Goal: Obtain resource: Obtain resource

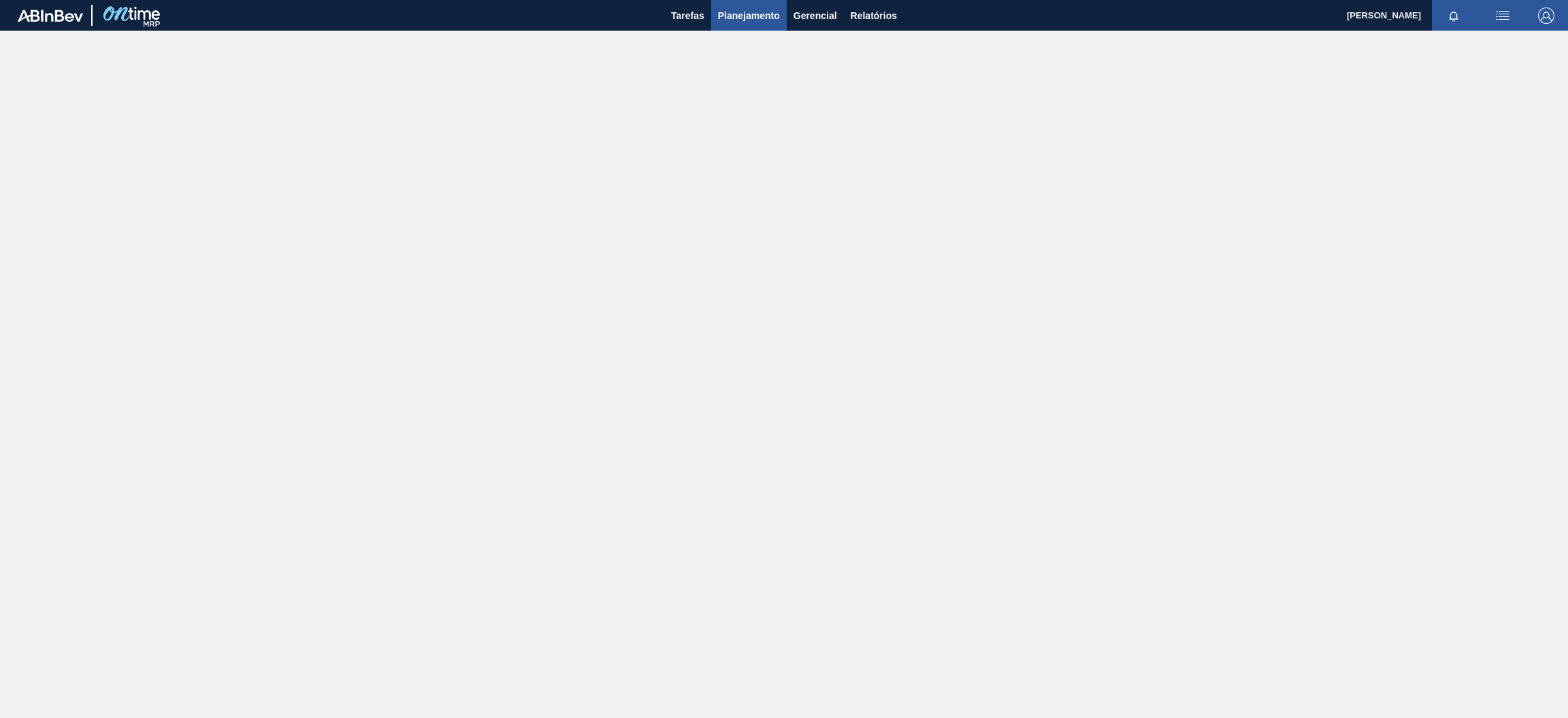
click at [768, 12] on span "Planejamento" at bounding box center [748, 16] width 62 height 17
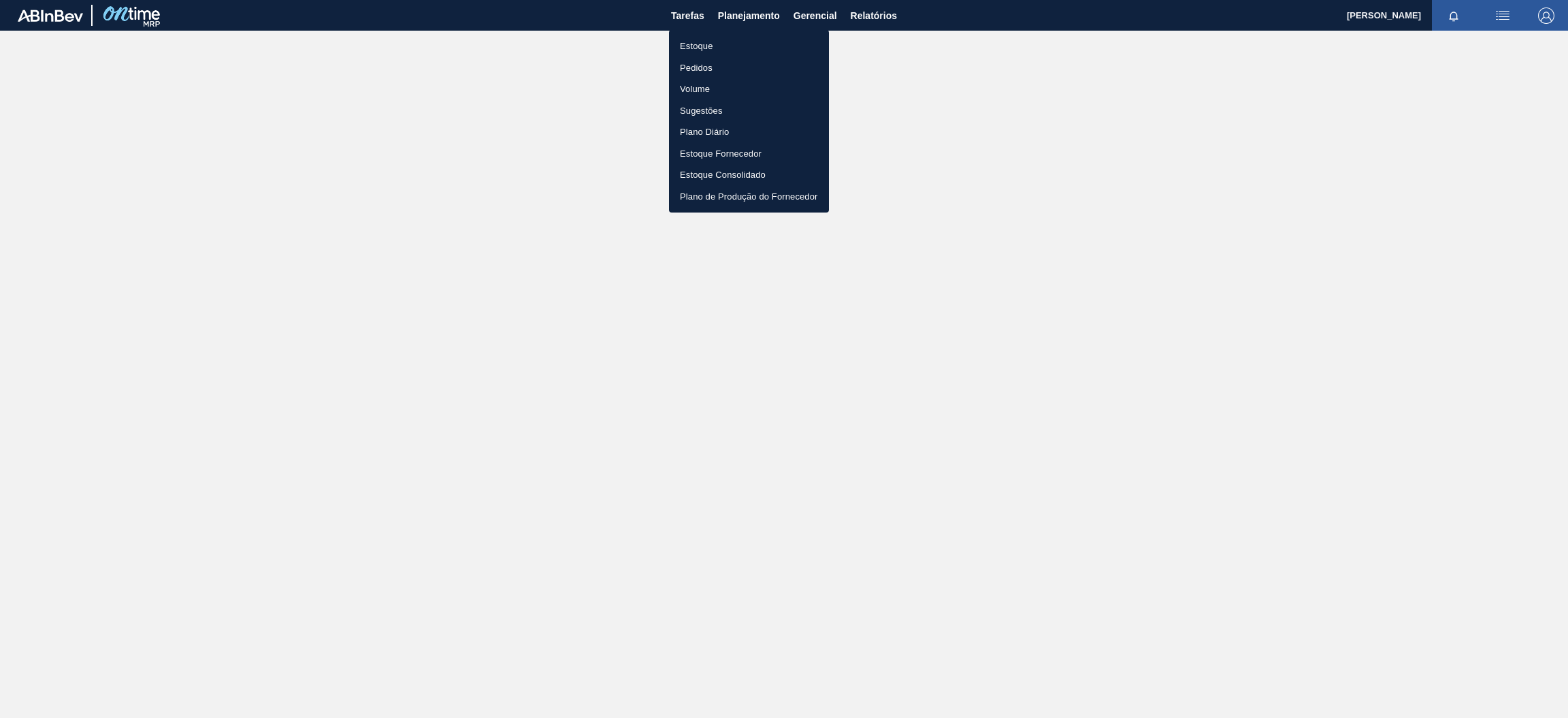
click at [885, 8] on div at bounding box center [784, 359] width 1568 height 718
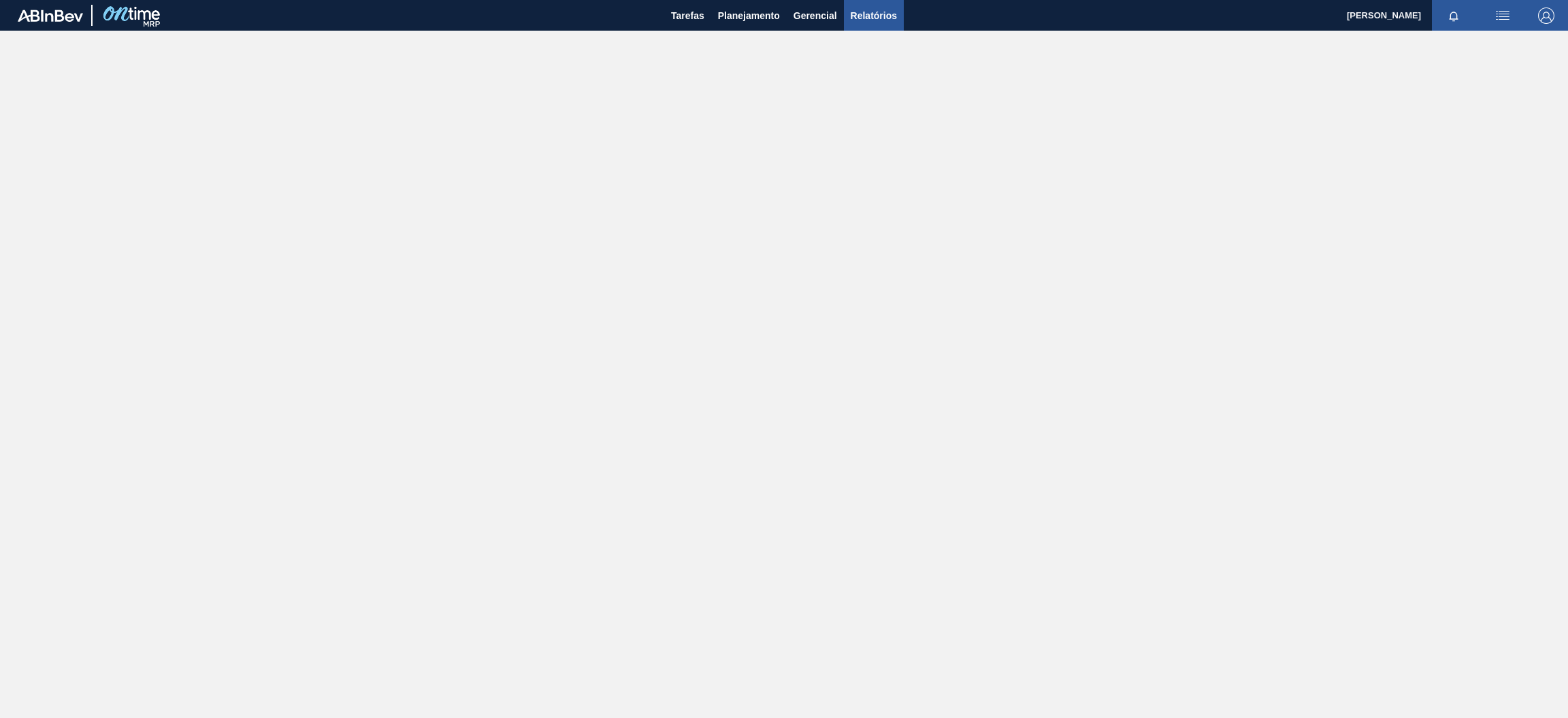
click at [880, 19] on span "Relatórios" at bounding box center [873, 16] width 46 height 17
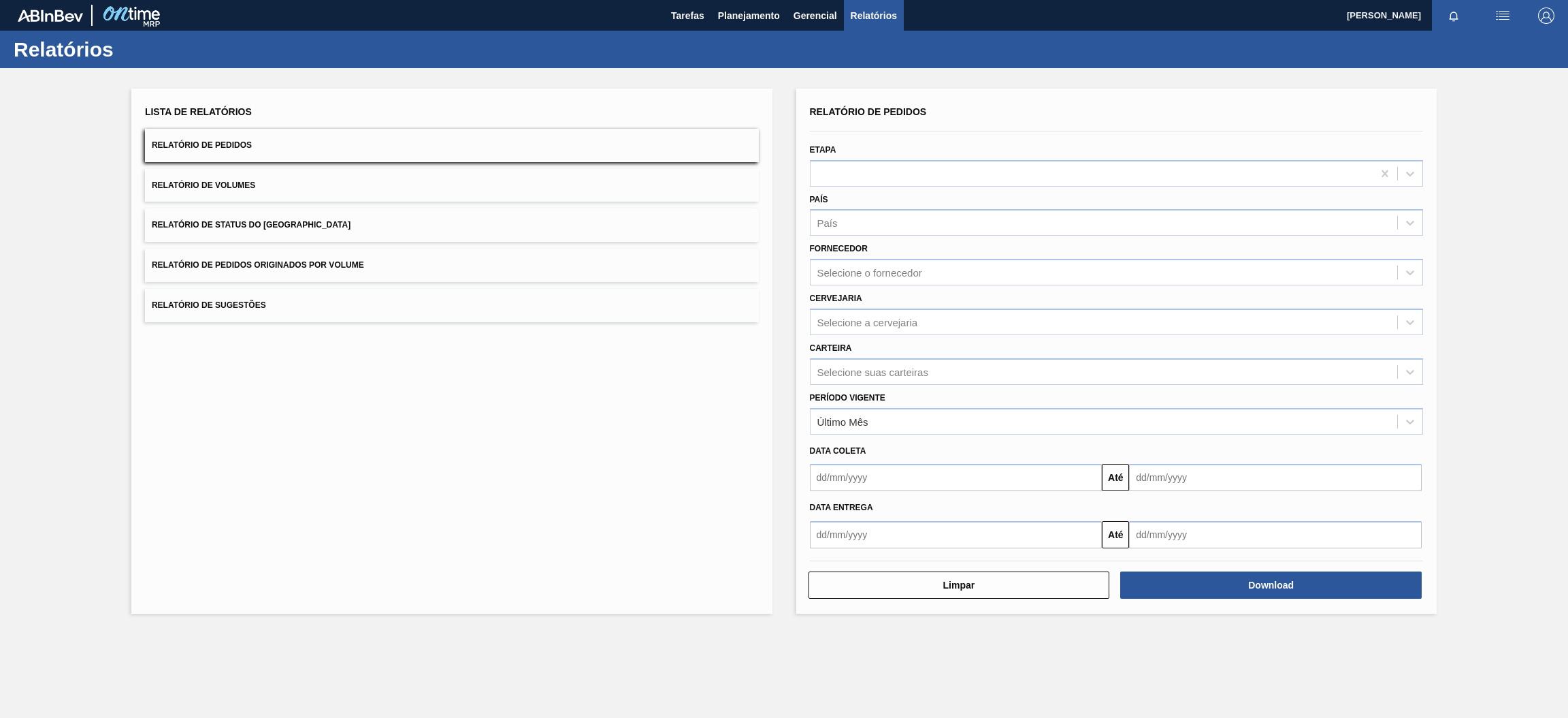
click at [264, 268] on span "Relatório de Pedidos Originados por Volume" at bounding box center [258, 265] width 212 height 10
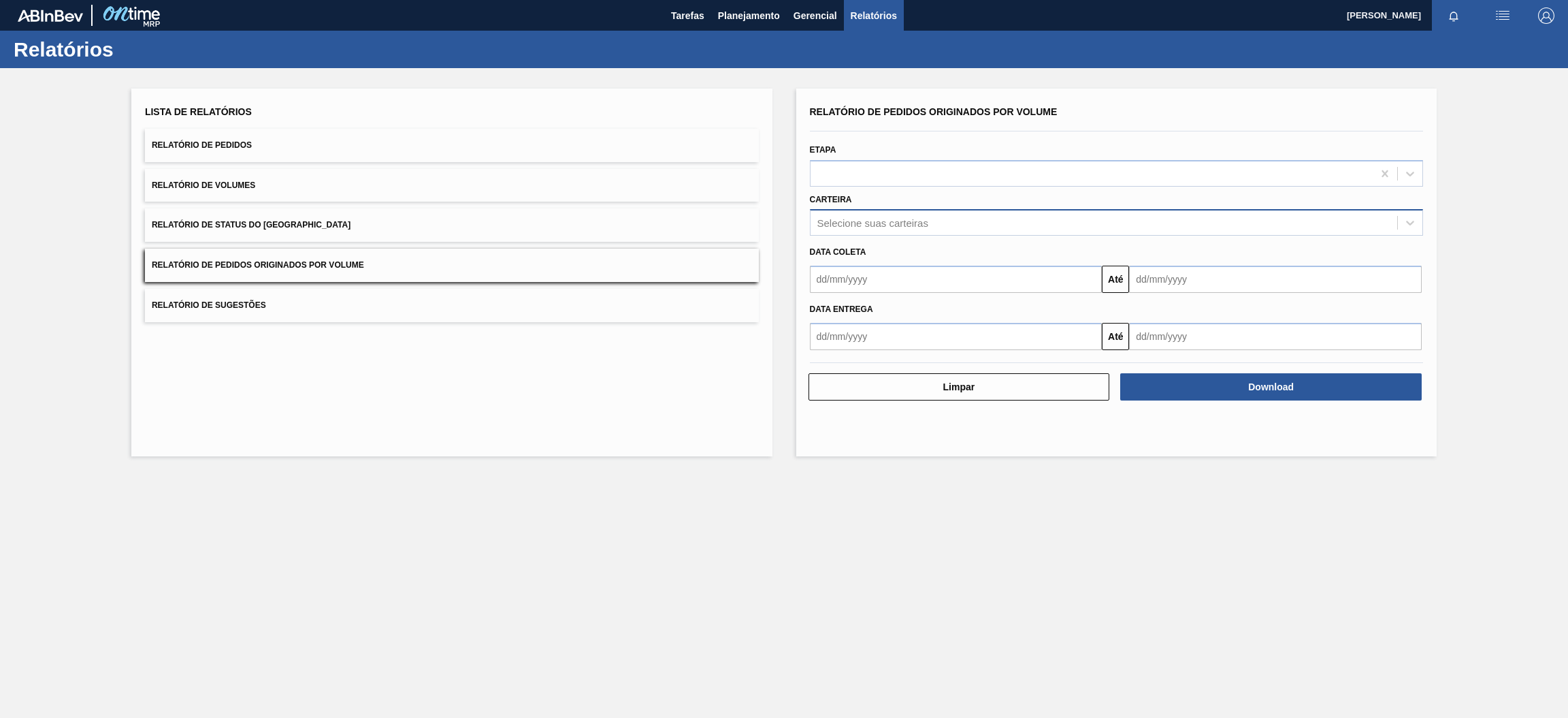
click at [904, 222] on div "Selecione suas carteiras" at bounding box center [872, 223] width 111 height 12
type input "pre"
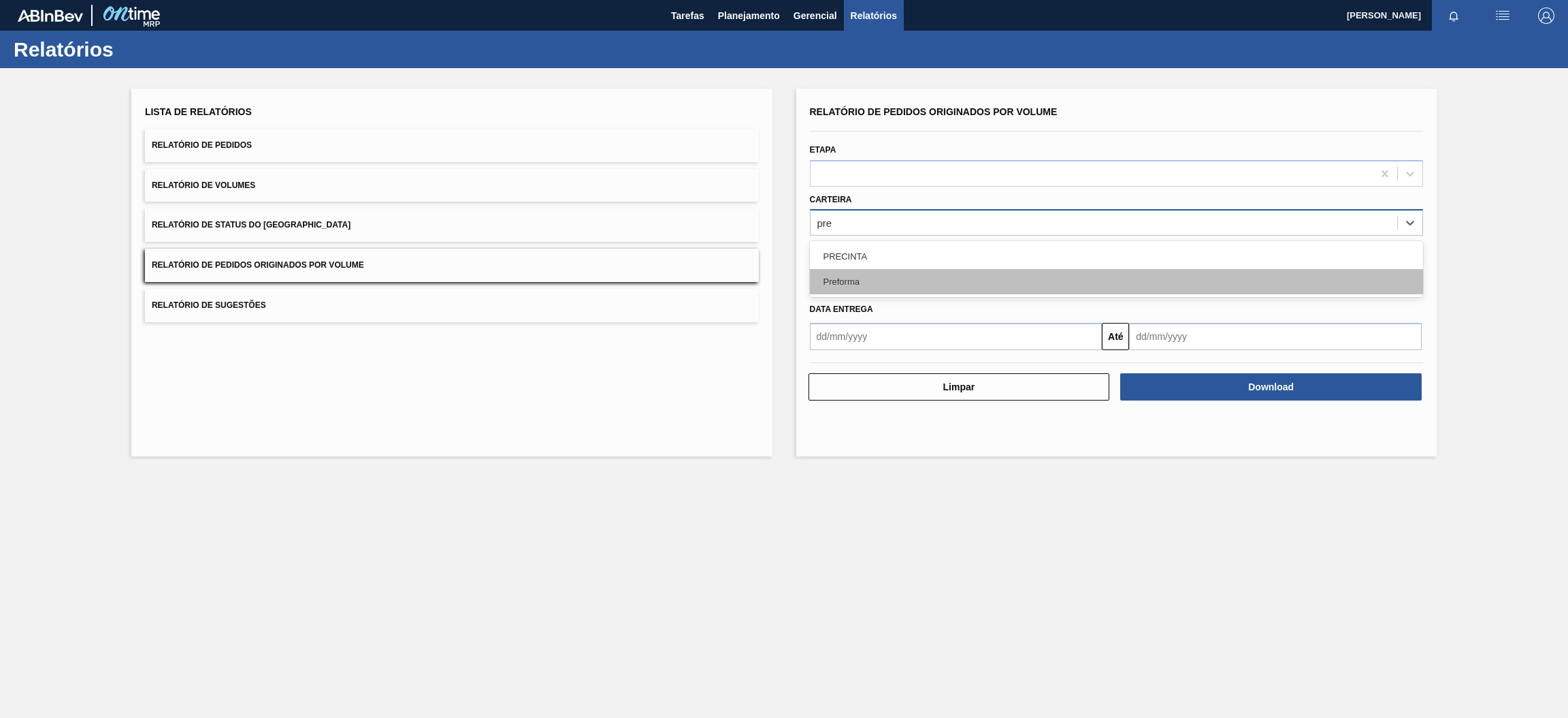
click at [921, 279] on div "Preforma" at bounding box center [1117, 281] width 613 height 26
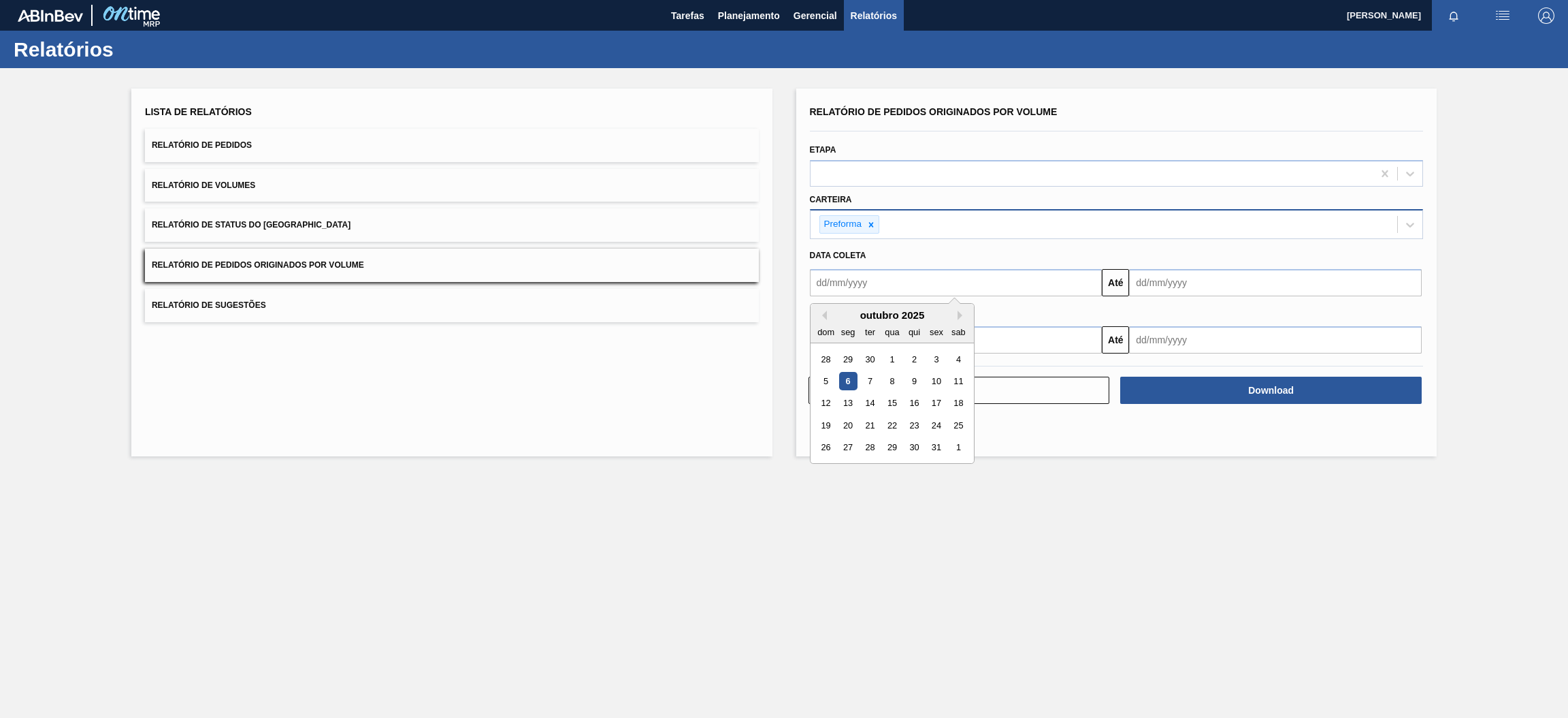
click at [1061, 279] on input "text" at bounding box center [957, 282] width 293 height 28
click at [847, 379] on div "6" at bounding box center [847, 381] width 19 height 19
type input "[DATE]"
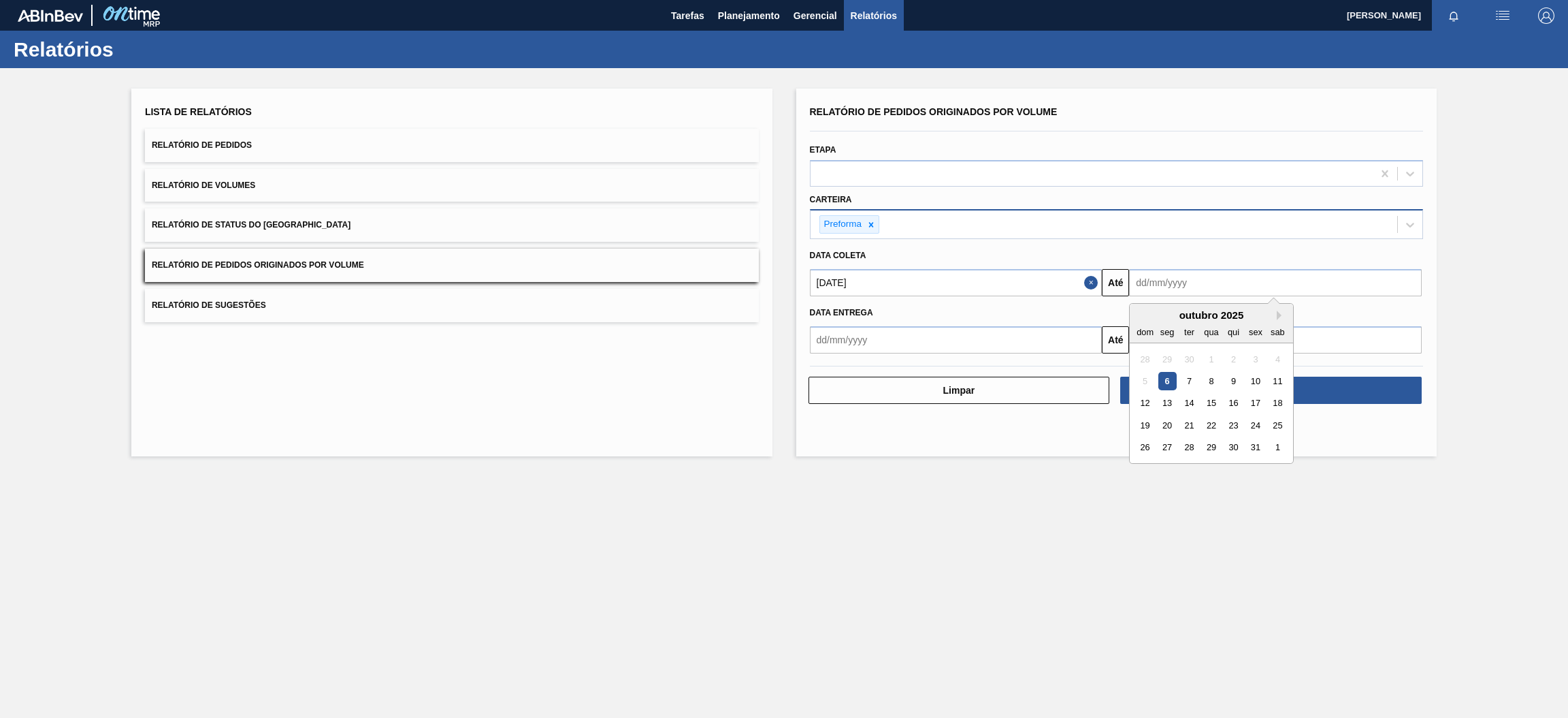
click at [1238, 279] on input "text" at bounding box center [1275, 282] width 293 height 28
click at [1201, 313] on div "outubro 2025" at bounding box center [1211, 315] width 163 height 12
click at [1281, 318] on button "Next Month" at bounding box center [1281, 316] width 10 height 10
click at [1144, 467] on div "30" at bounding box center [1144, 469] width 19 height 19
type input "[DATE]"
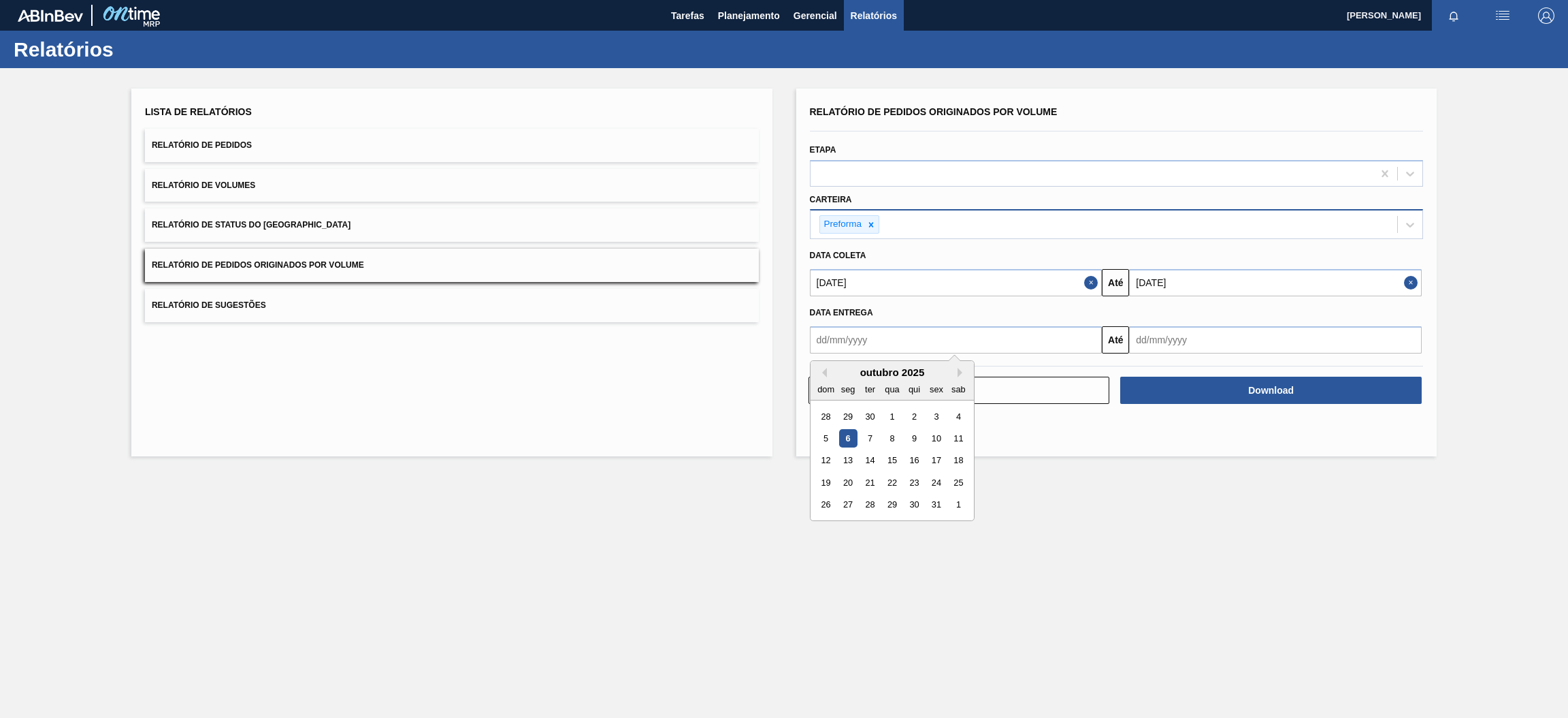
click at [1055, 346] on input "text" at bounding box center [957, 340] width 293 height 28
click at [846, 437] on div "6" at bounding box center [847, 438] width 19 height 19
type input "[DATE]"
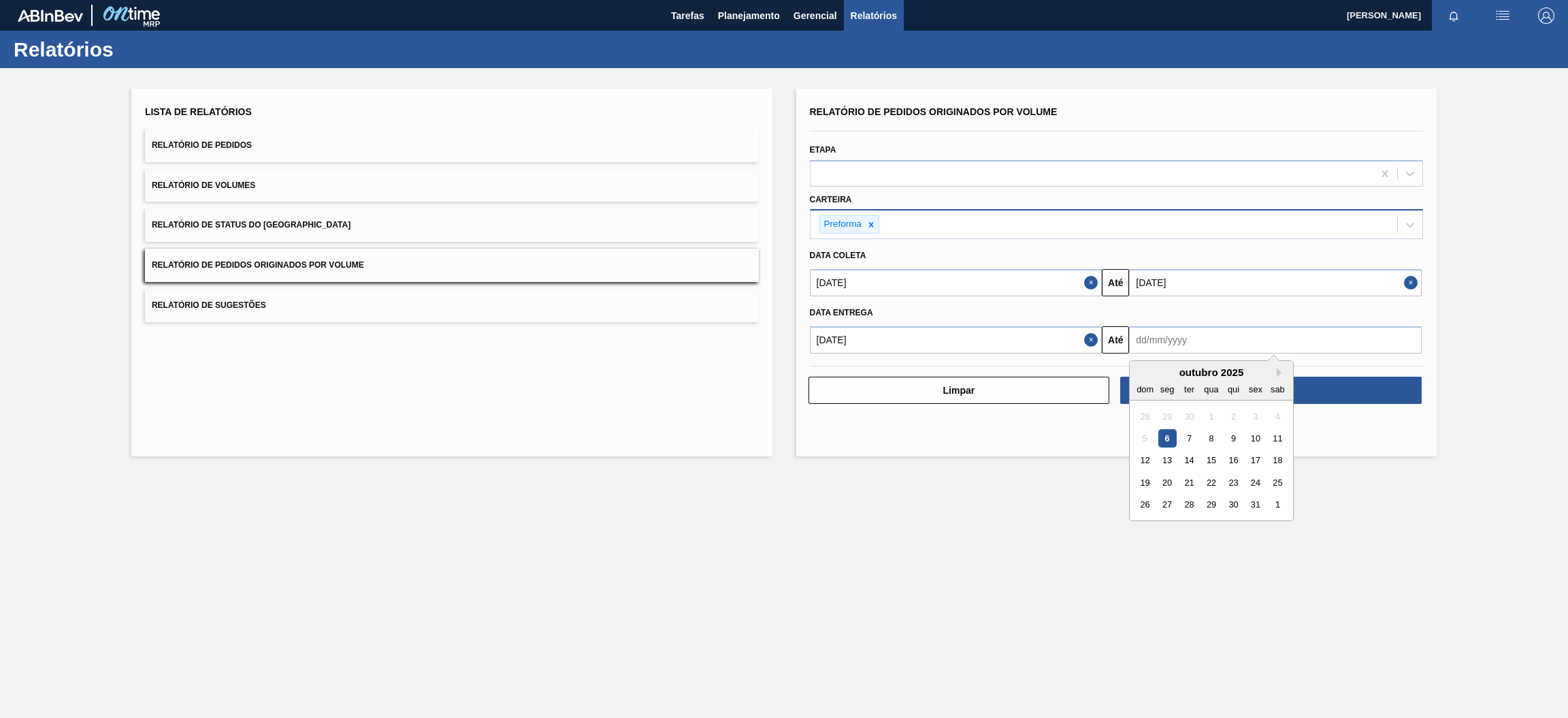
click at [1212, 339] on input "text" at bounding box center [1275, 340] width 293 height 28
click at [1191, 365] on div "outubro 2025 dom seg ter qua qui sex sab" at bounding box center [1211, 381] width 163 height 39
click at [1281, 372] on button "Next Month" at bounding box center [1281, 373] width 10 height 10
click at [1146, 527] on div "30" at bounding box center [1144, 526] width 19 height 19
type input "[DATE]"
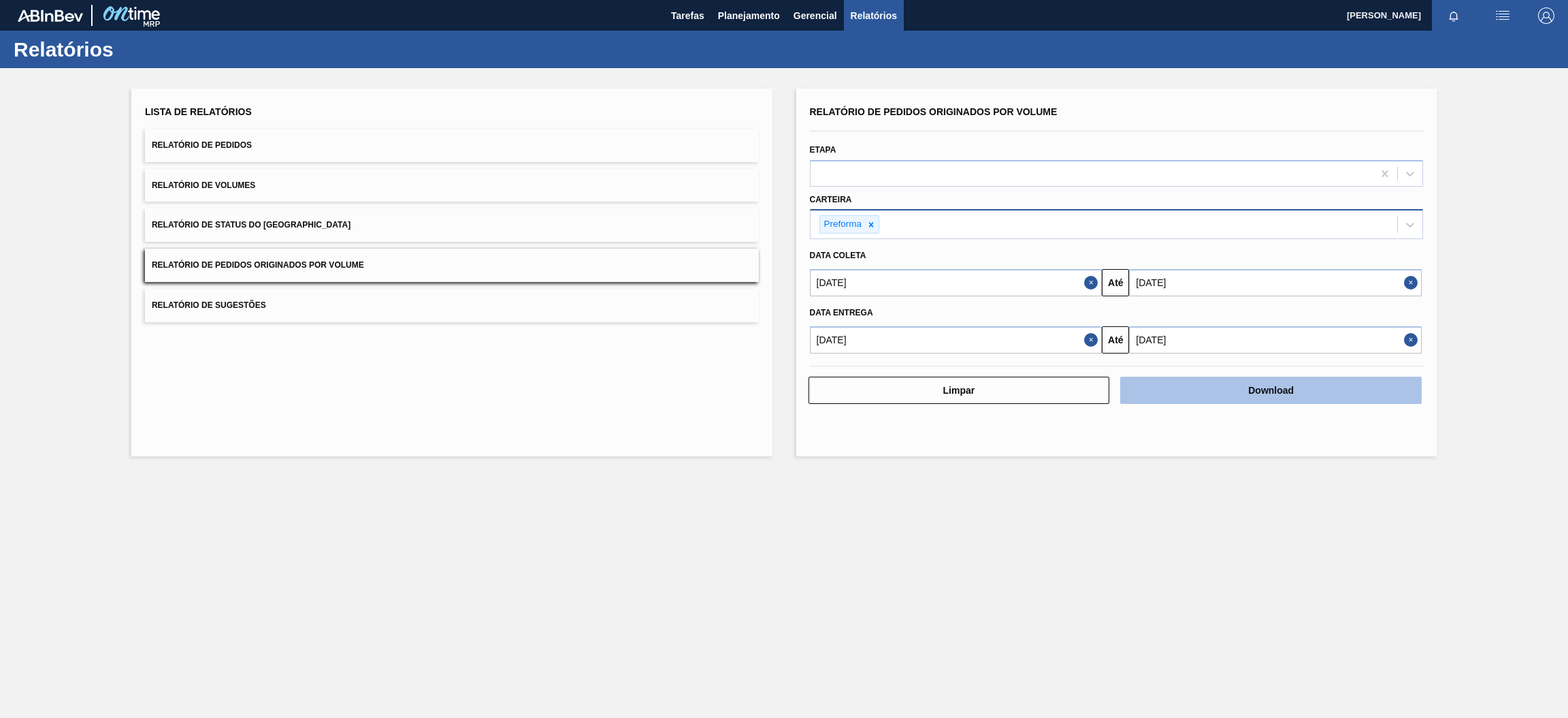
click at [1321, 387] on button "Download" at bounding box center [1270, 390] width 302 height 28
click at [220, 143] on span "Relatório de Pedidos" at bounding box center [202, 146] width 100 height 10
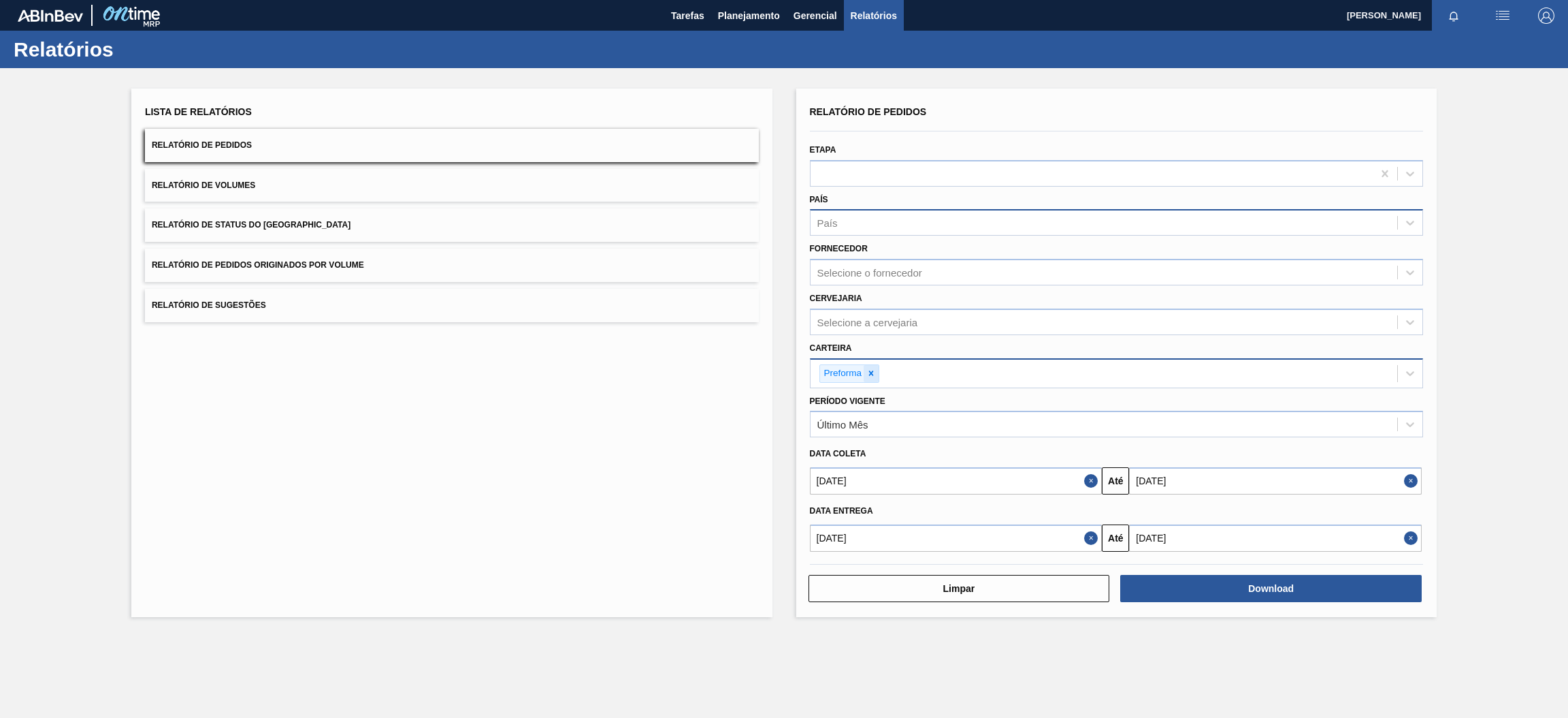
click at [874, 377] on div at bounding box center [870, 373] width 15 height 17
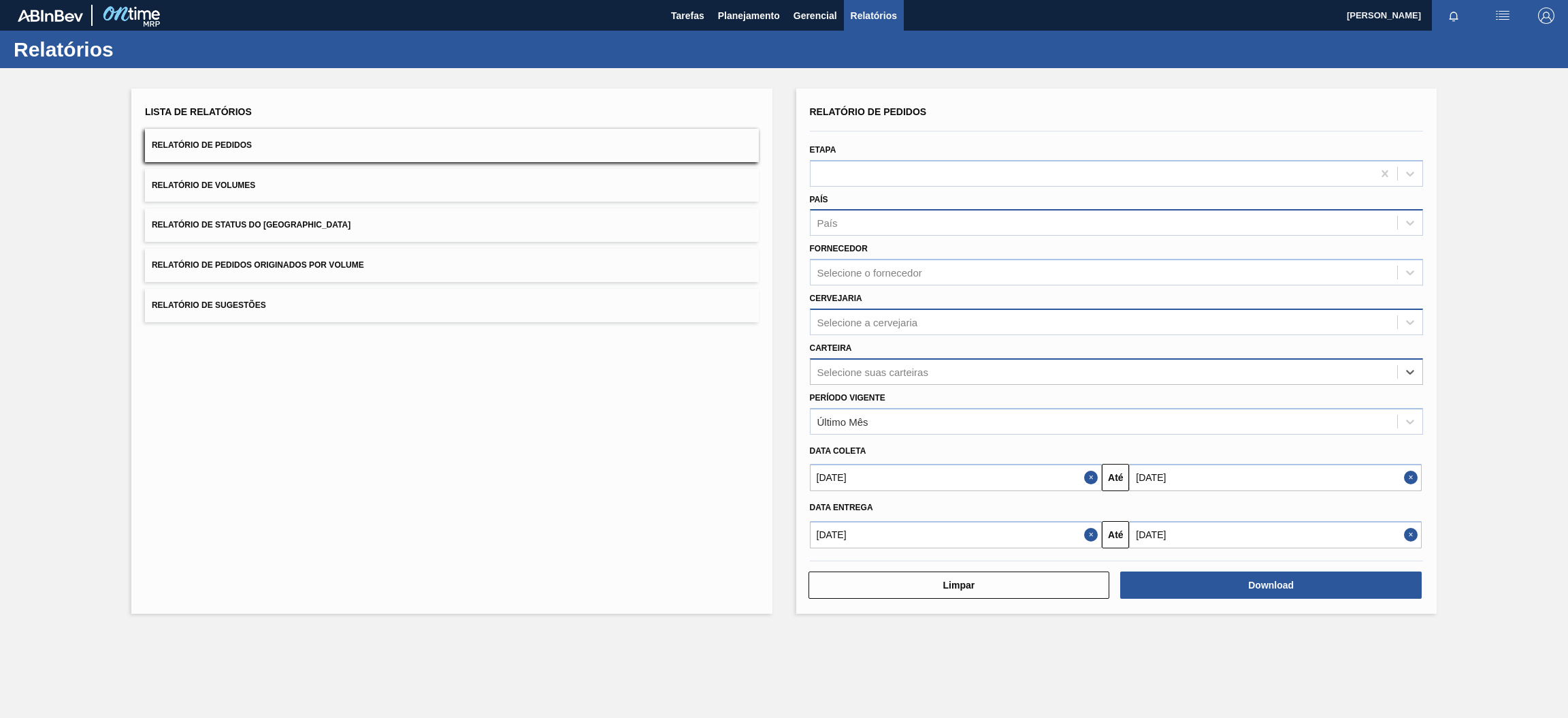
click at [860, 322] on div "Selecione a cervejaria" at bounding box center [867, 322] width 100 height 12
type input "br15"
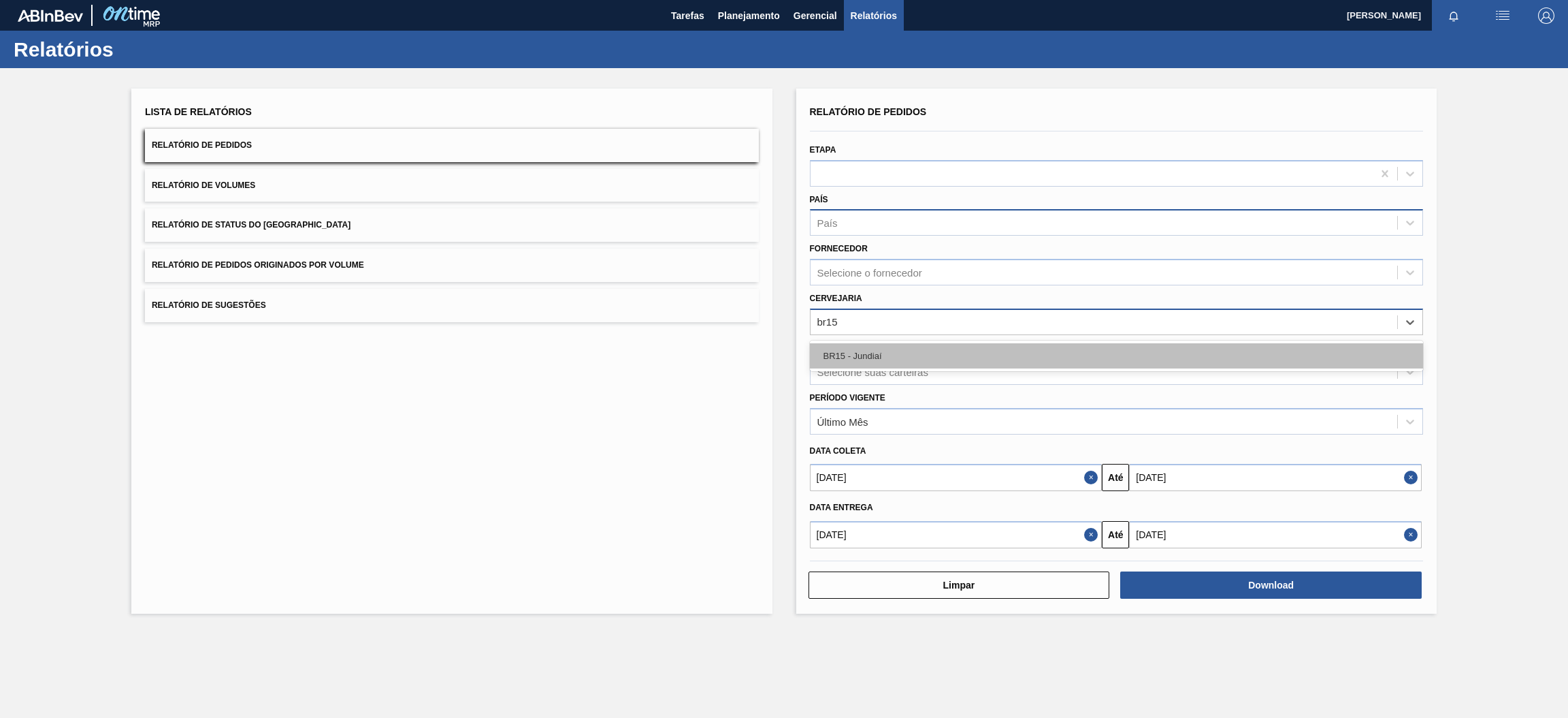
click at [864, 348] on div "BR15 - Jundiaí" at bounding box center [1117, 356] width 613 height 26
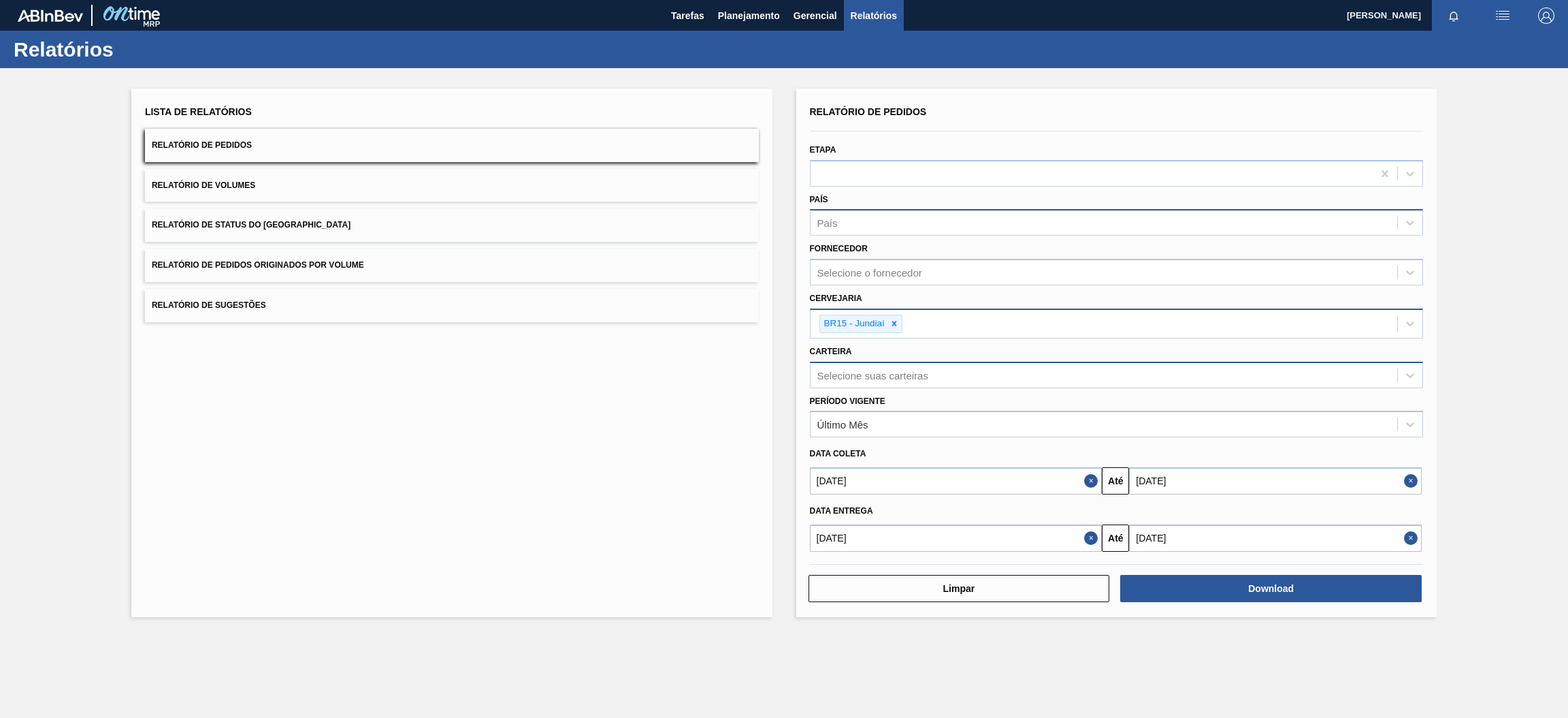
click at [1084, 476] on button "Close" at bounding box center [1093, 481] width 18 height 28
click at [1084, 476] on input "text" at bounding box center [957, 481] width 293 height 28
click at [842, 579] on div "6" at bounding box center [847, 578] width 19 height 19
type input "[DATE]"
click at [1092, 534] on button "Close" at bounding box center [1093, 538] width 18 height 28
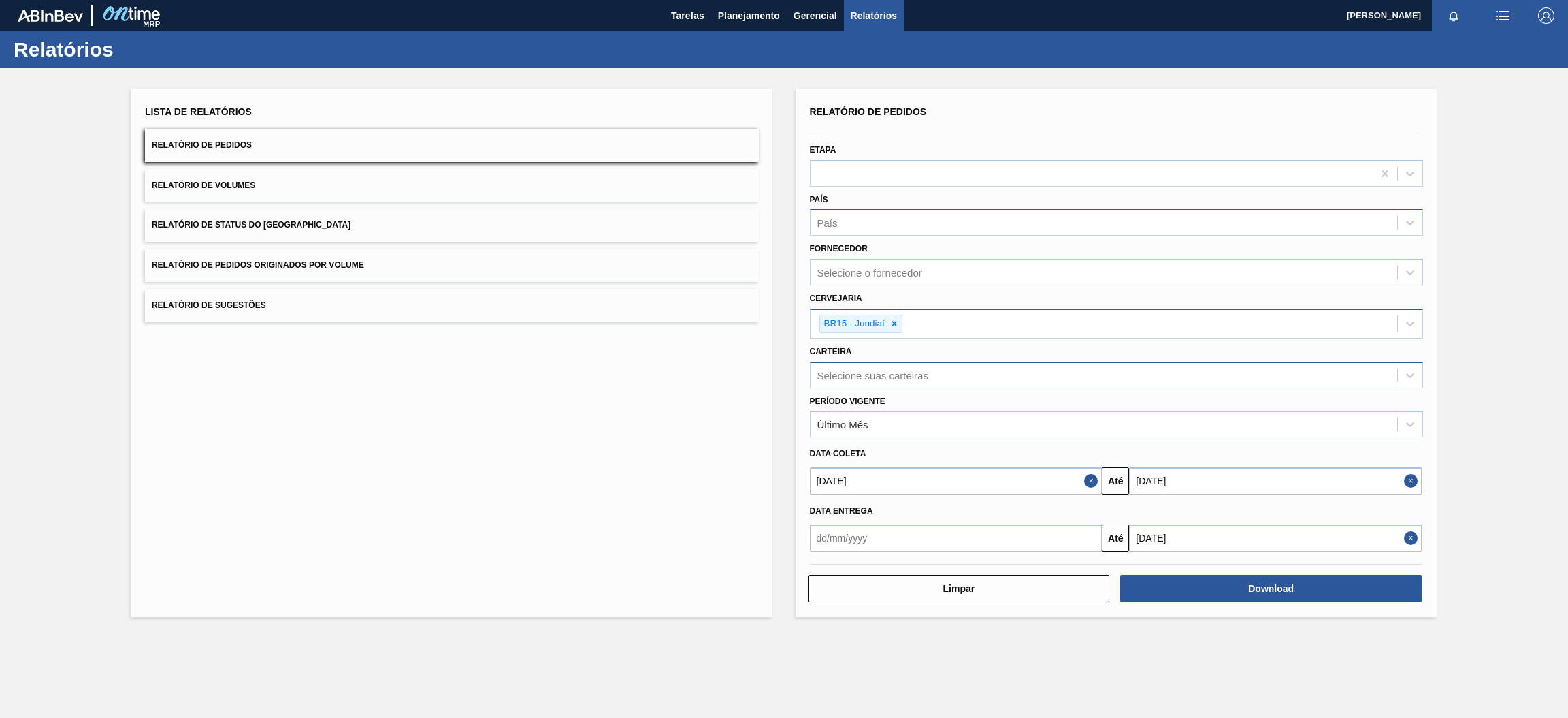
click at [1057, 537] on input "text" at bounding box center [957, 538] width 293 height 28
click at [849, 432] on div "6" at bounding box center [847, 432] width 19 height 19
type input "[DATE]"
click at [1298, 586] on button "Download" at bounding box center [1270, 588] width 302 height 28
click at [350, 266] on span "Relatório de Pedidos Originados por Volume" at bounding box center [258, 265] width 212 height 10
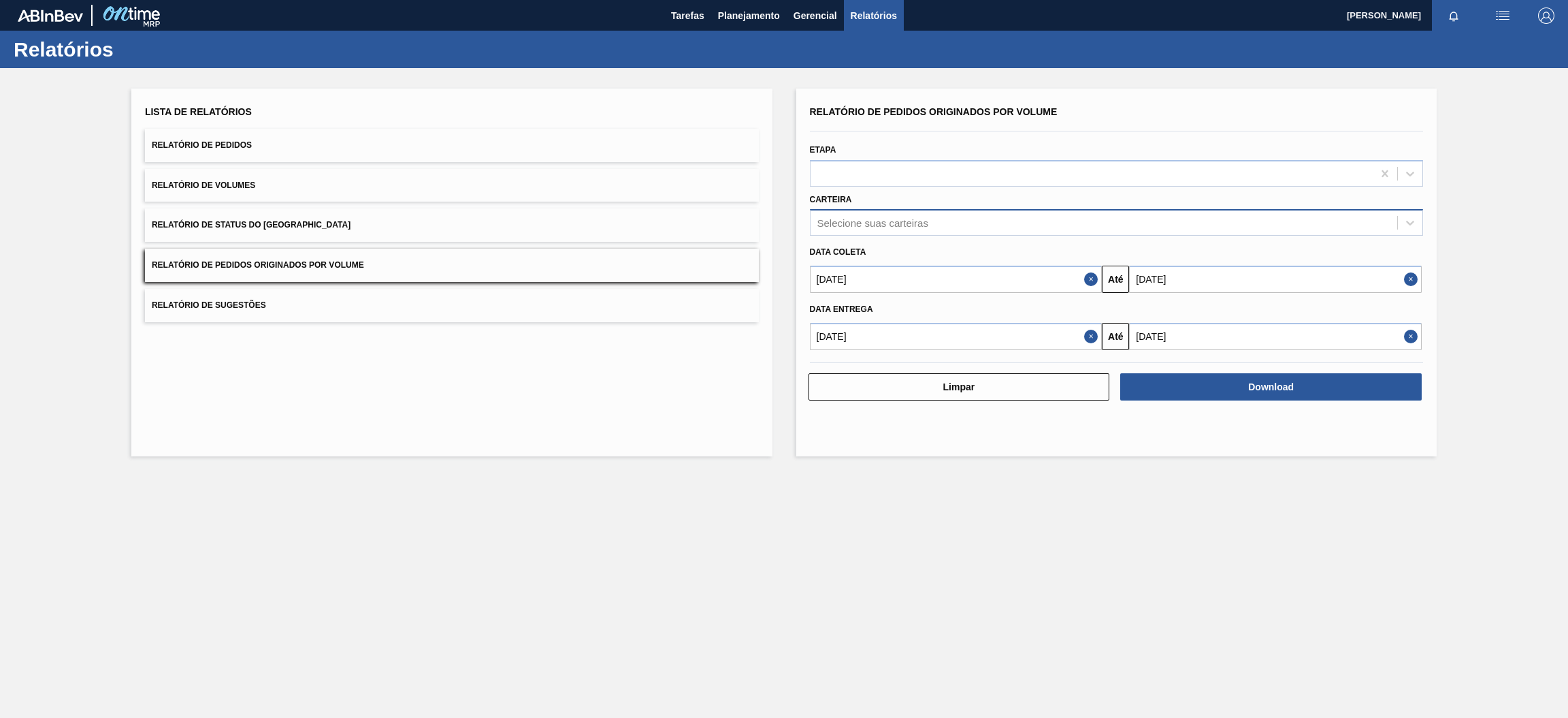
click at [961, 220] on div "Selecione suas carteiras" at bounding box center [1103, 223] width 587 height 20
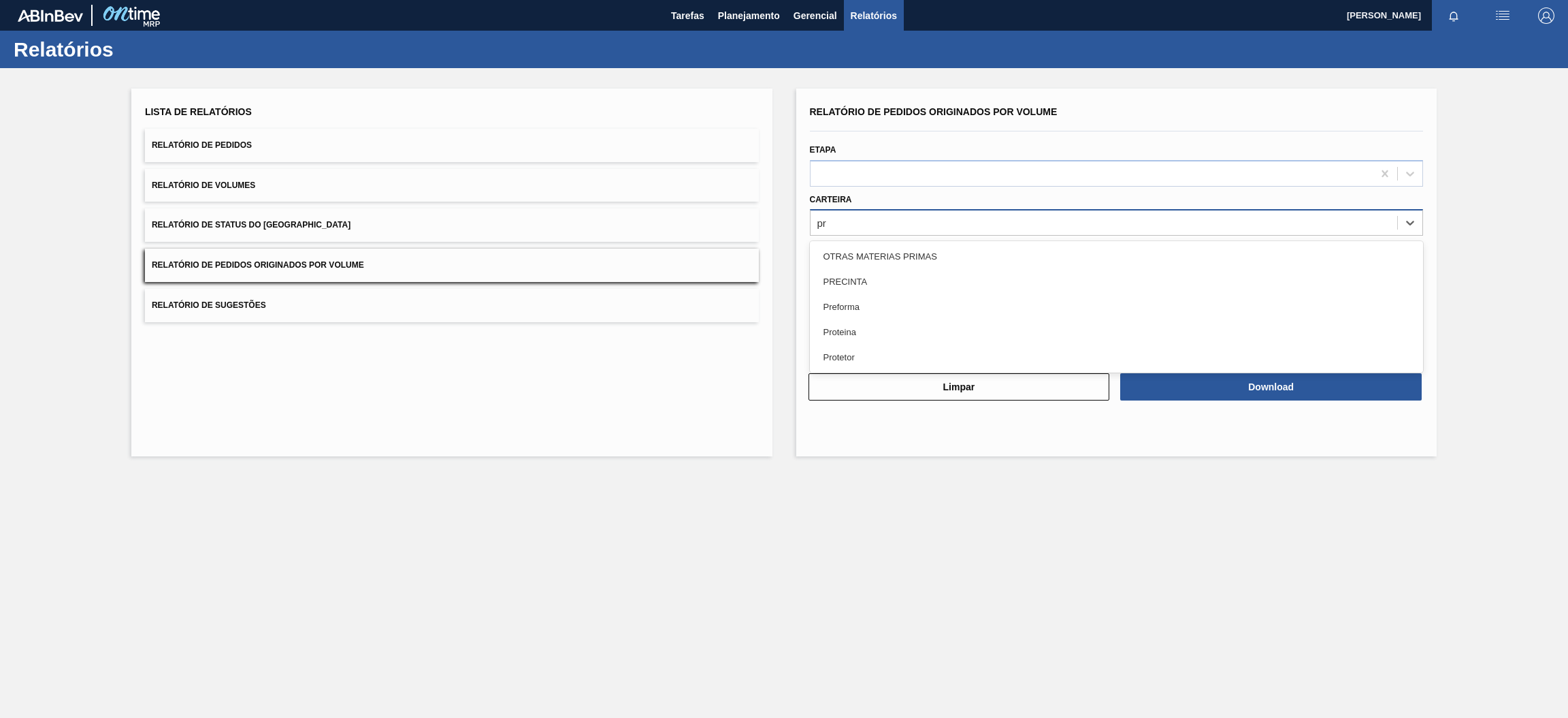
type input "pre"
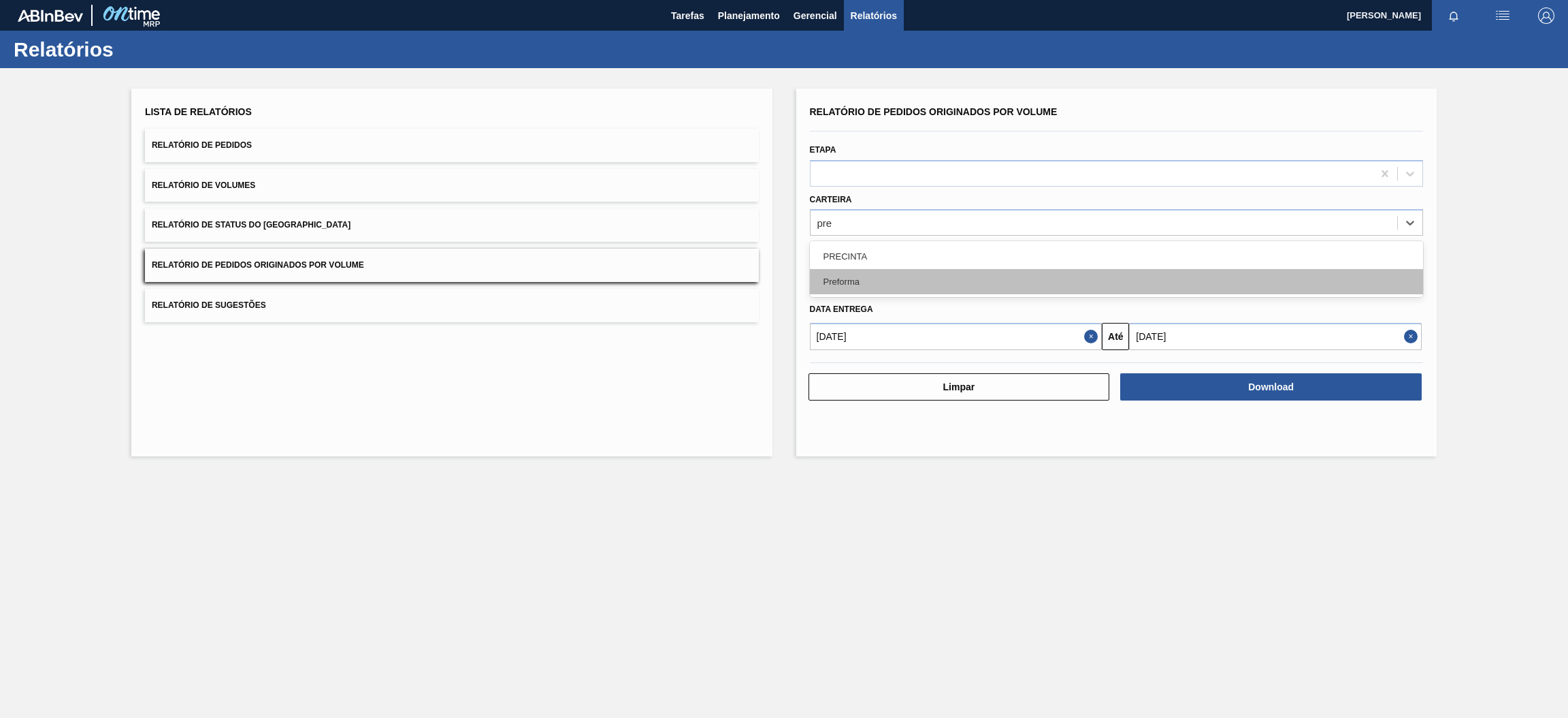
click at [936, 277] on div "Preforma" at bounding box center [1117, 281] width 613 height 26
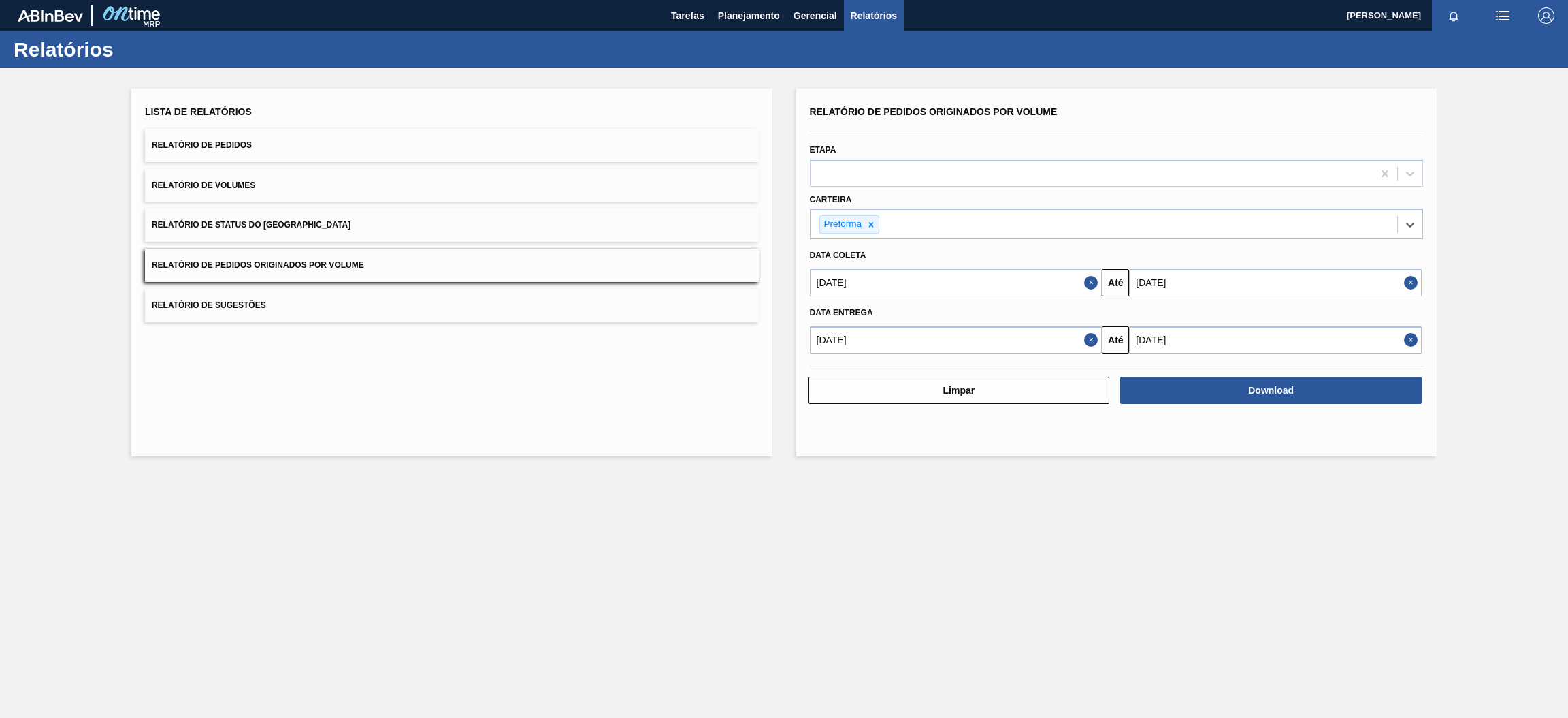
click at [1089, 285] on button "Close" at bounding box center [1093, 282] width 18 height 28
click at [1091, 338] on button "Close" at bounding box center [1093, 340] width 18 height 28
click at [1039, 281] on input "text" at bounding box center [957, 282] width 293 height 28
click at [818, 311] on button "Previous Month" at bounding box center [822, 316] width 10 height 10
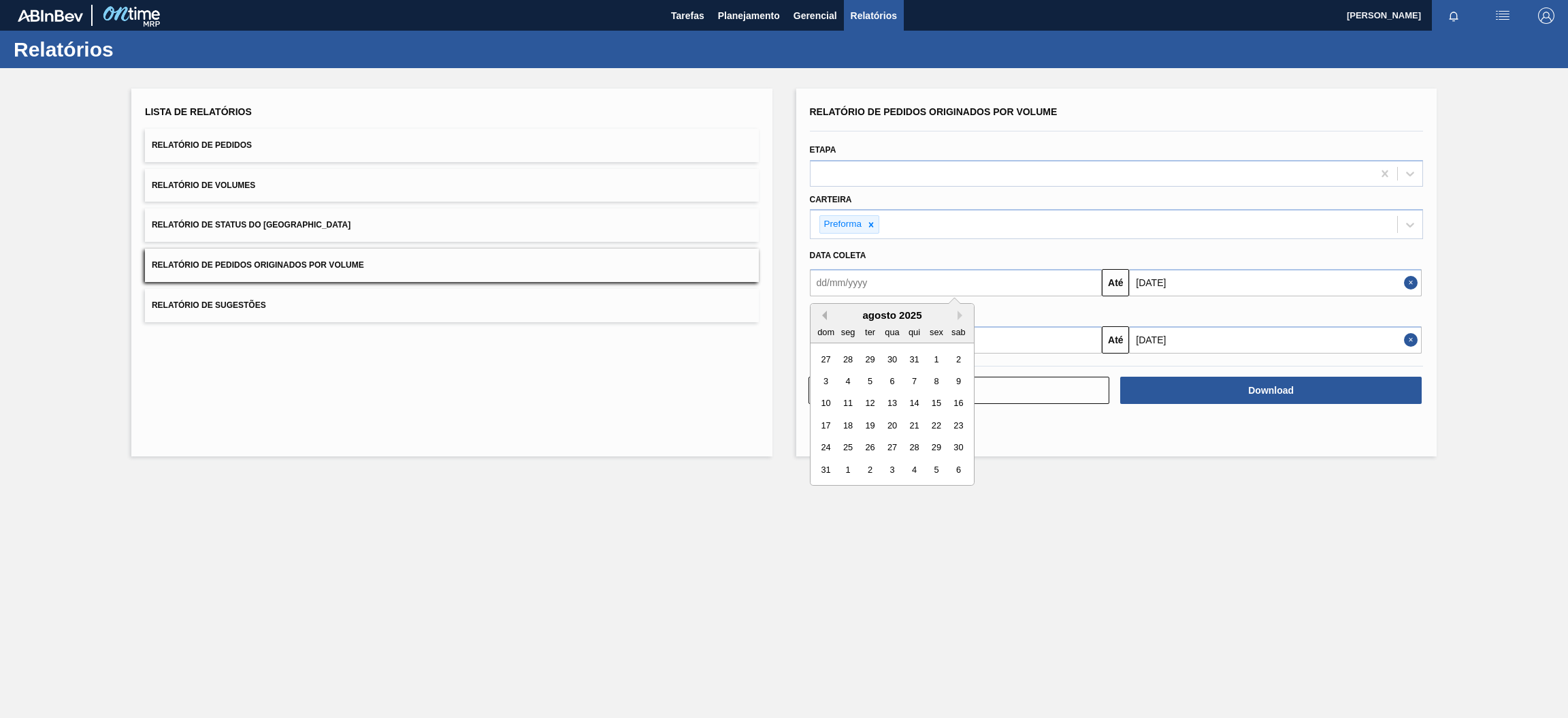
click at [818, 311] on button "Previous Month" at bounding box center [822, 316] width 10 height 10
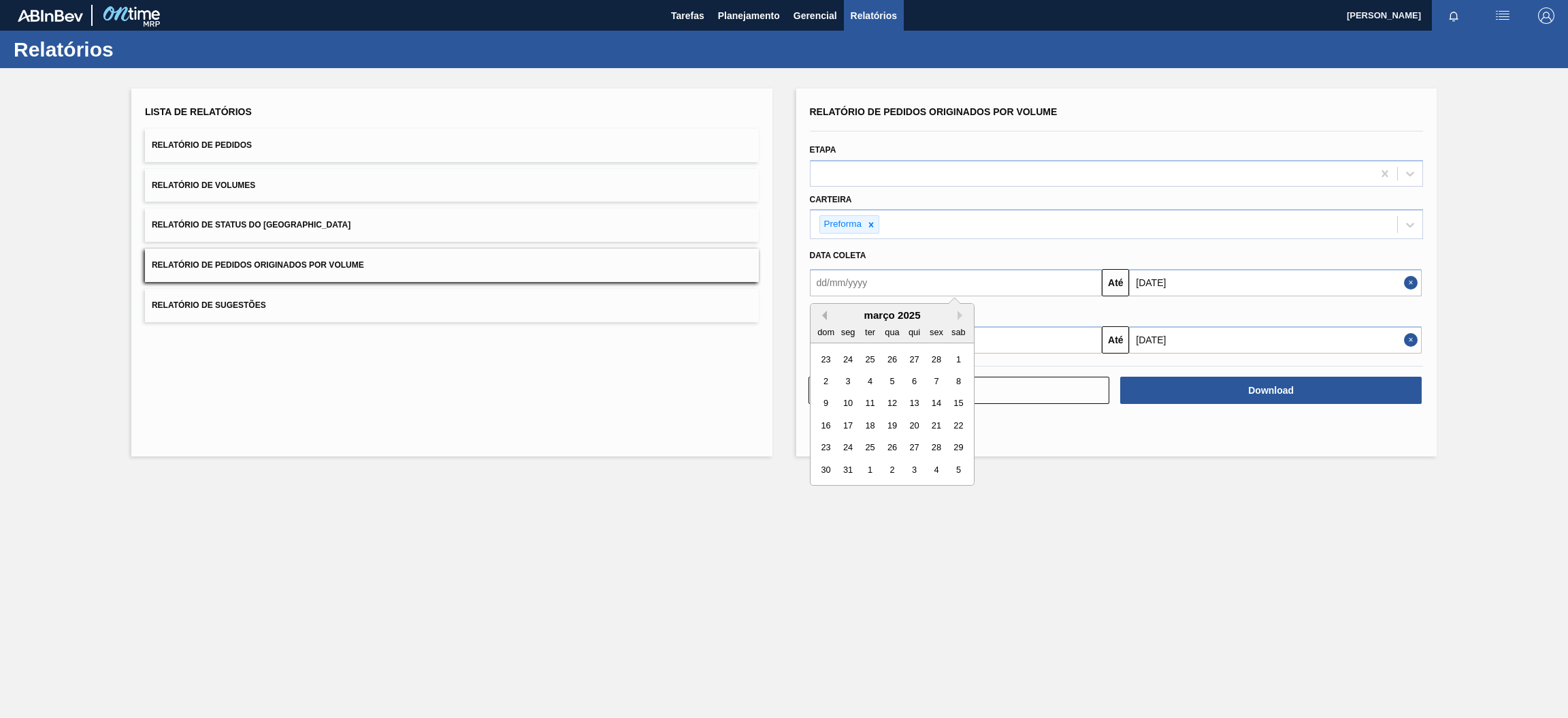
click at [818, 311] on button "Previous Month" at bounding box center [822, 316] width 10 height 10
click at [892, 359] on div "1" at bounding box center [892, 359] width 19 height 19
type input "[DATE]"
click at [995, 340] on input "text" at bounding box center [957, 340] width 293 height 28
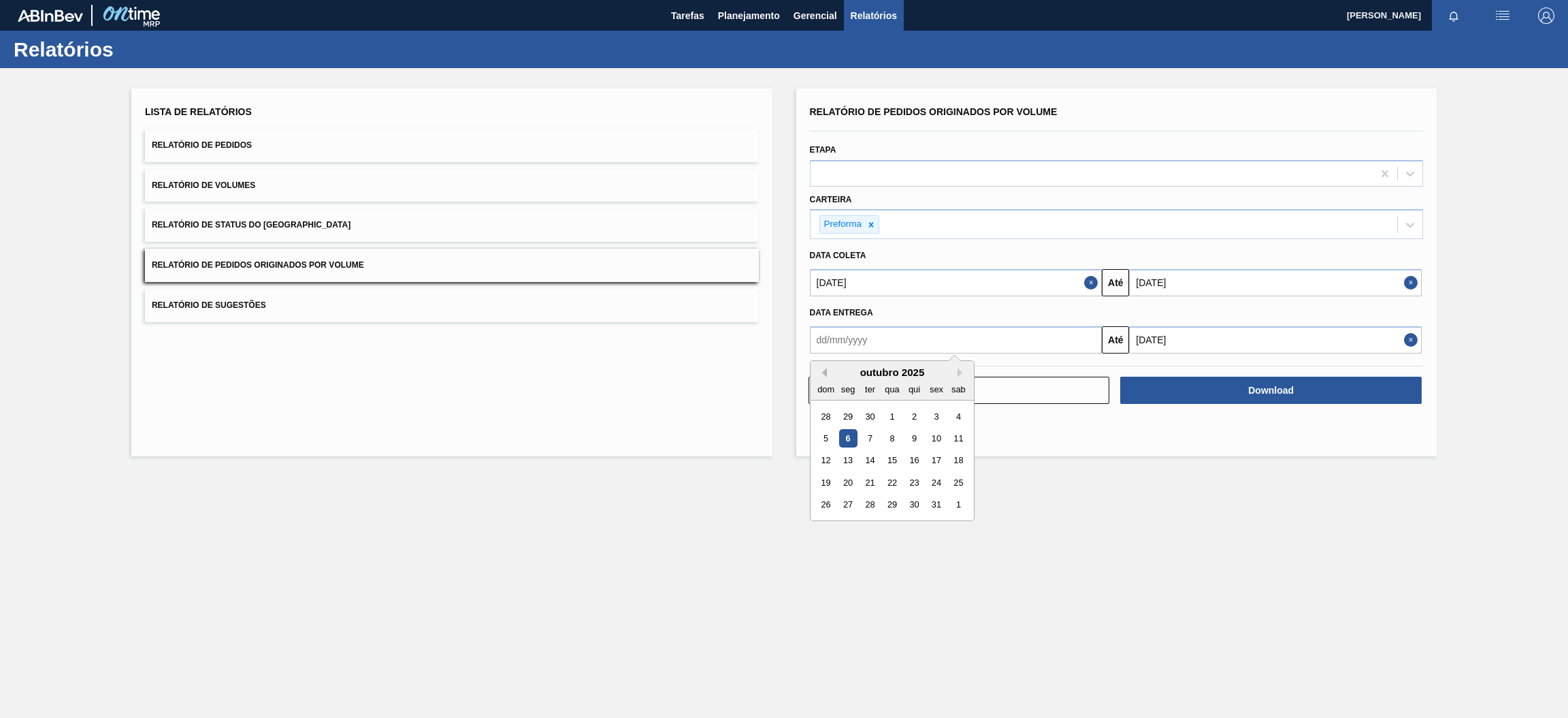
click at [820, 371] on button "Previous Month" at bounding box center [822, 373] width 10 height 10
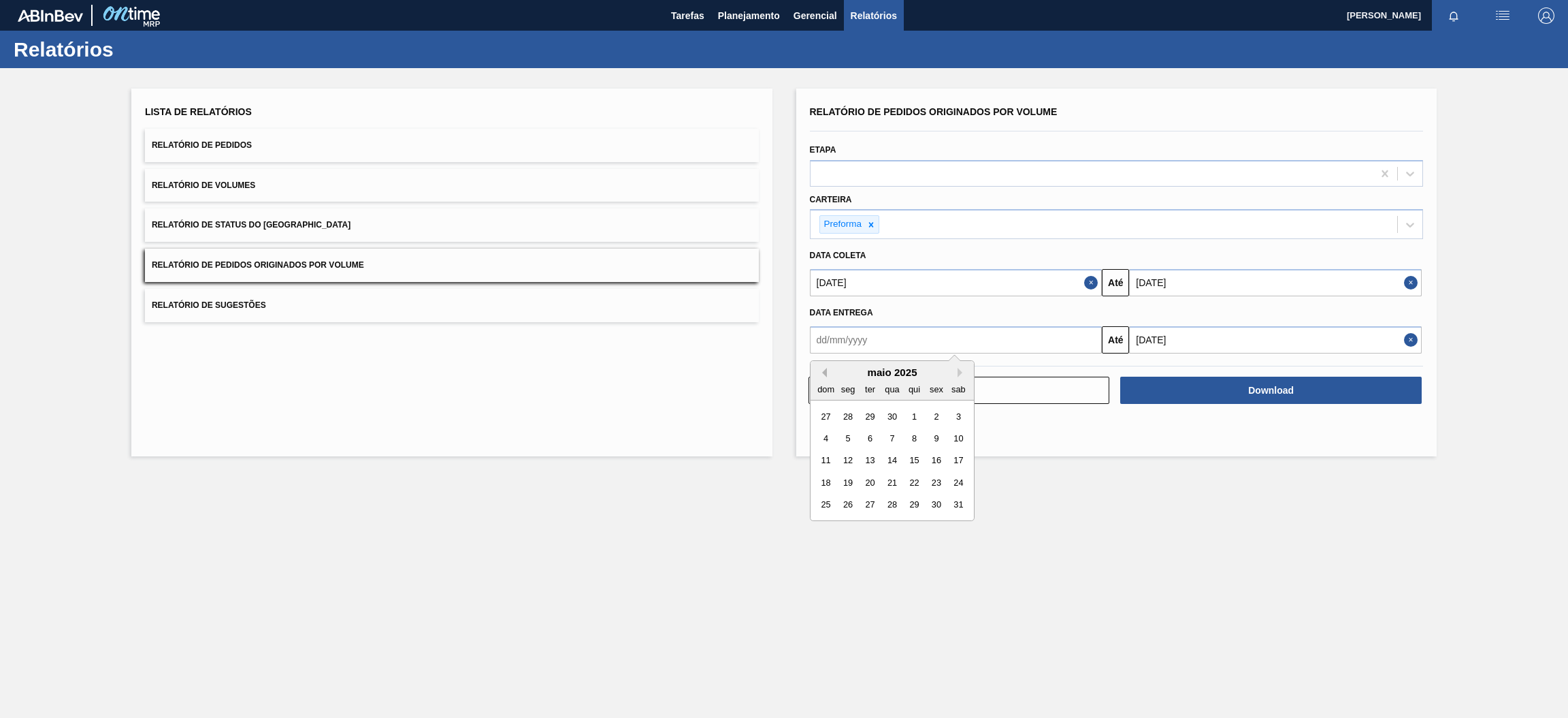
click at [820, 371] on button "Previous Month" at bounding box center [822, 373] width 10 height 10
click at [892, 417] on div "1" at bounding box center [892, 415] width 19 height 19
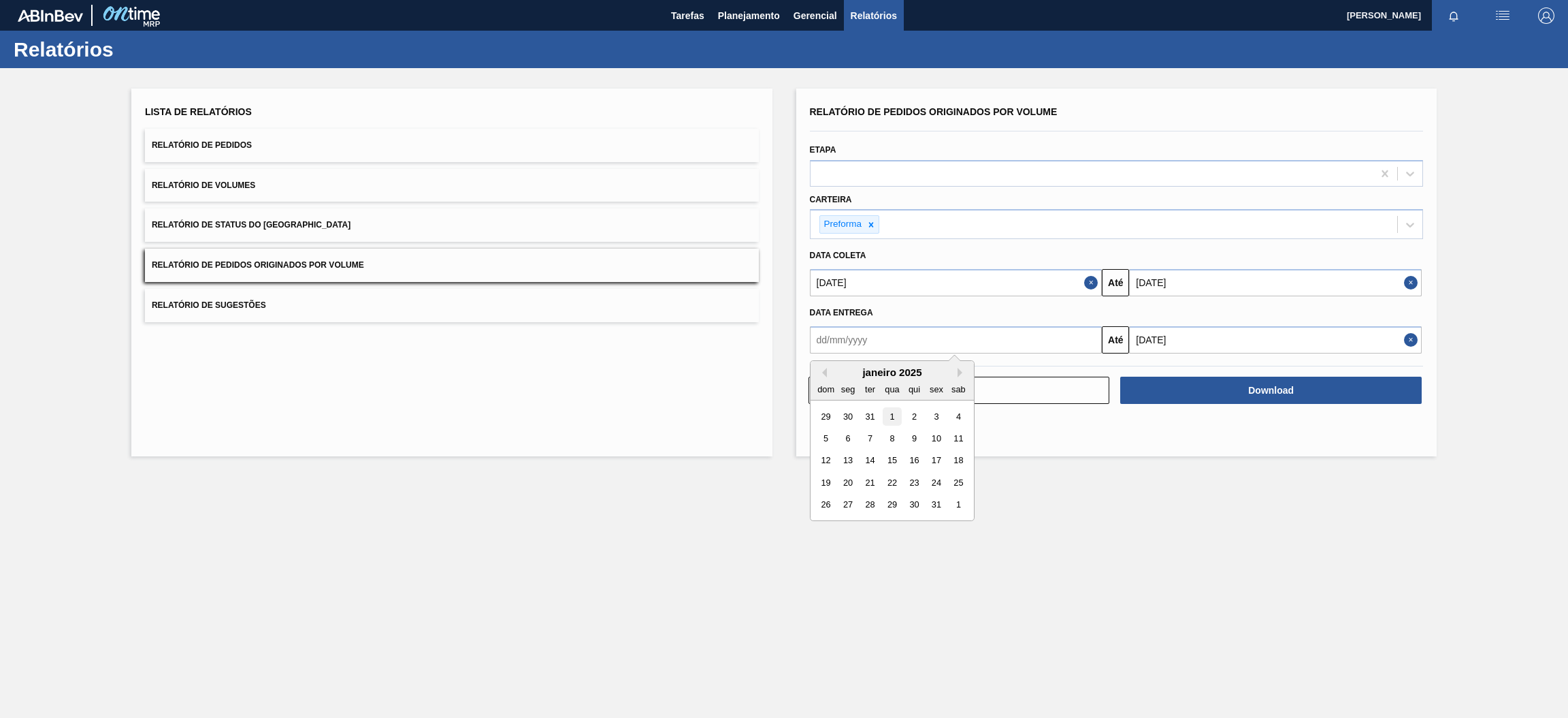
type input "[DATE]"
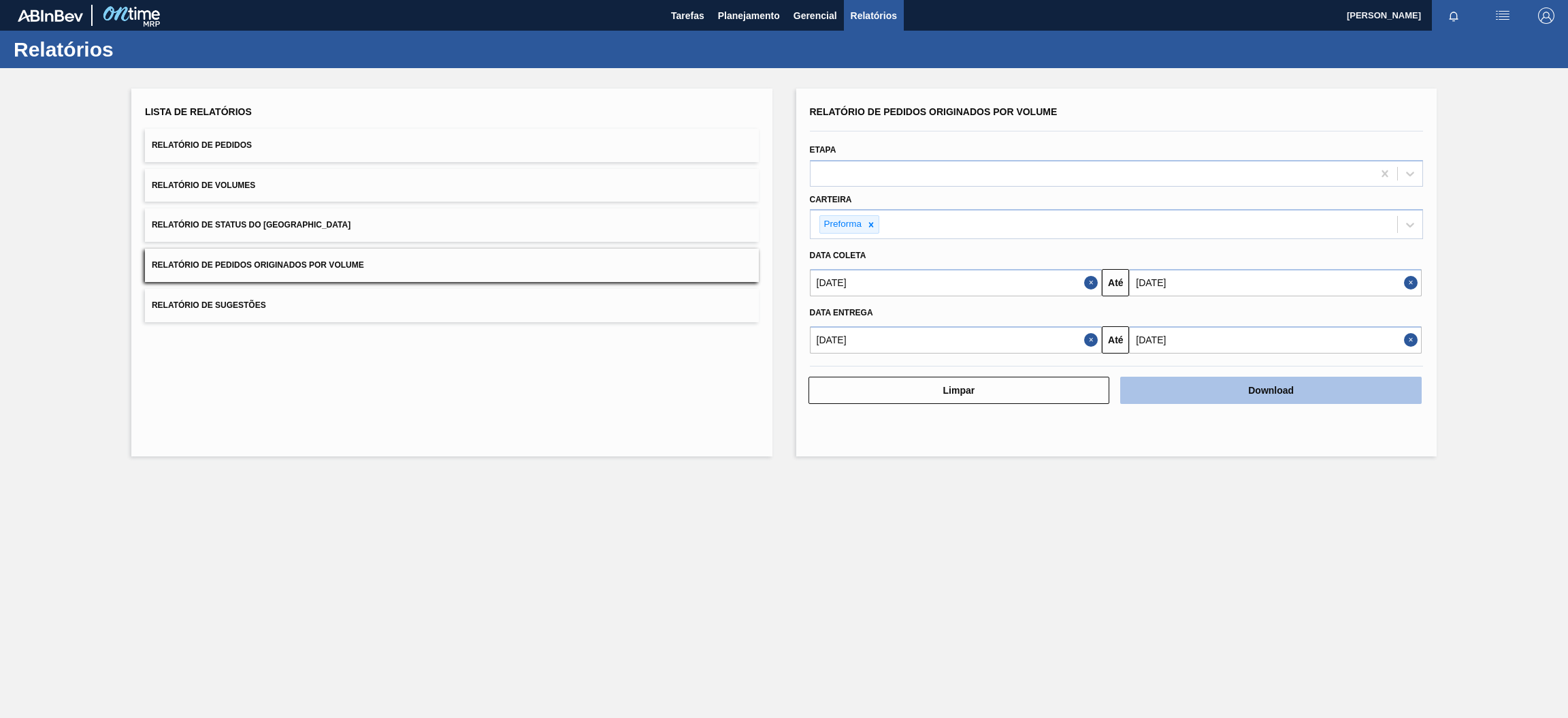
click at [1258, 392] on button "Download" at bounding box center [1270, 390] width 302 height 28
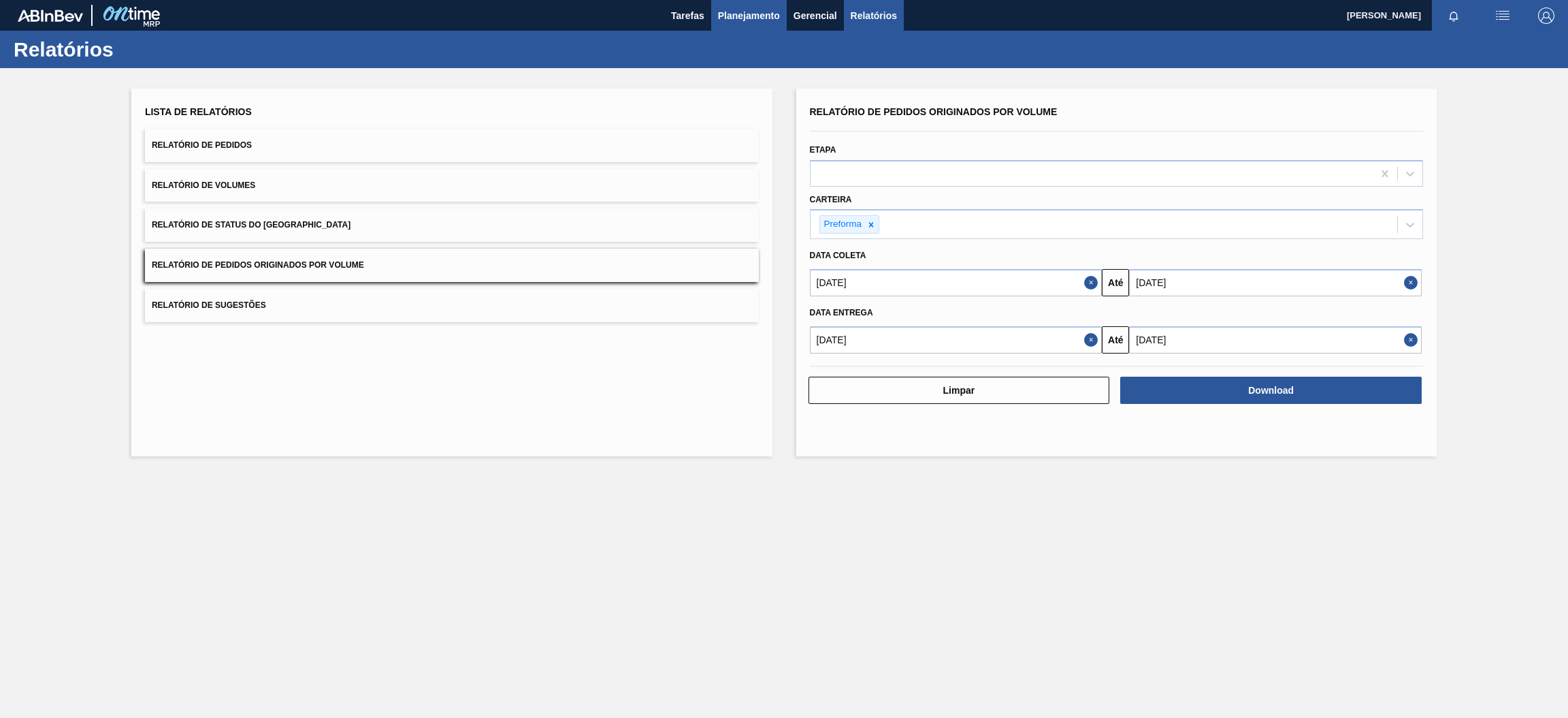
click at [774, 19] on span "Planejamento" at bounding box center [748, 16] width 62 height 17
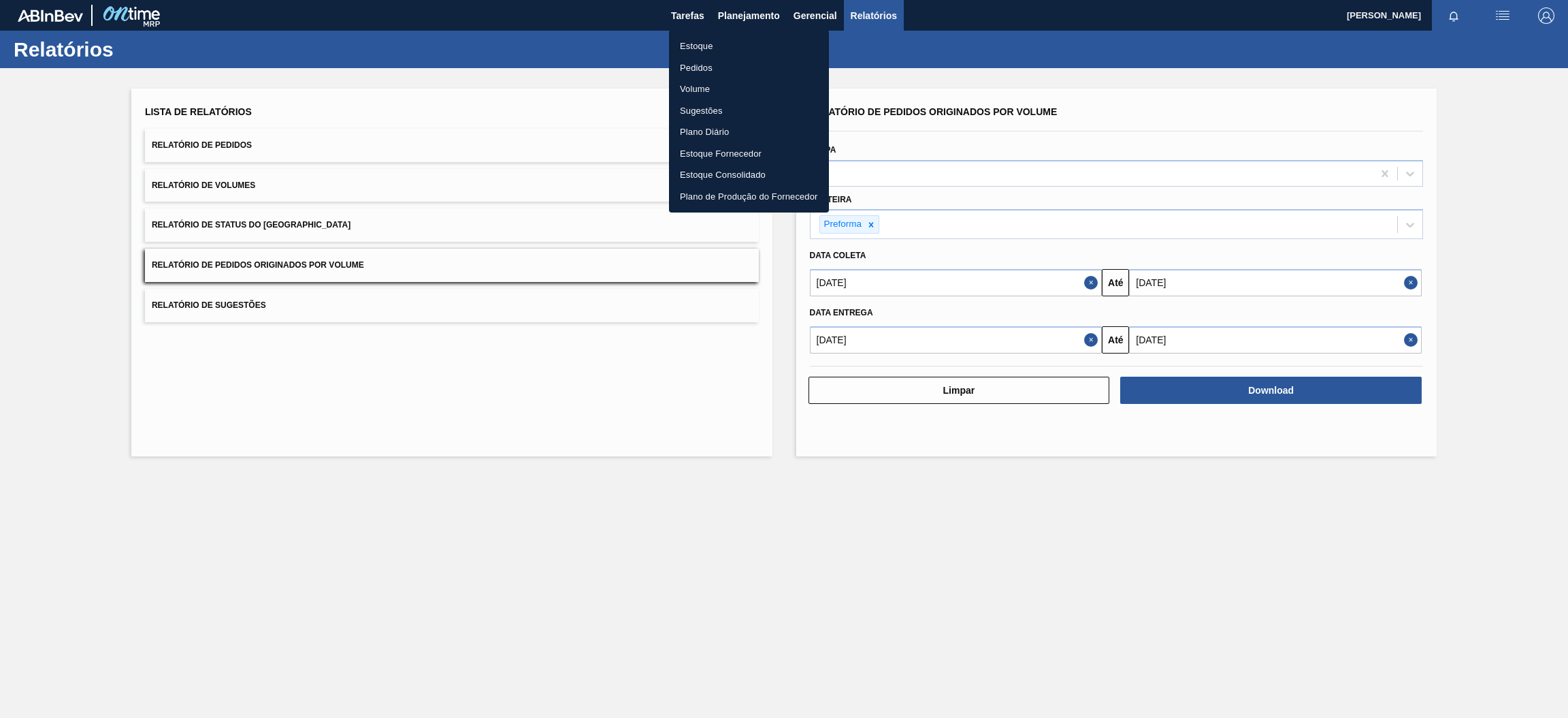
click at [713, 51] on li "Estoque" at bounding box center [748, 46] width 160 height 22
